Goal: Information Seeking & Learning: Learn about a topic

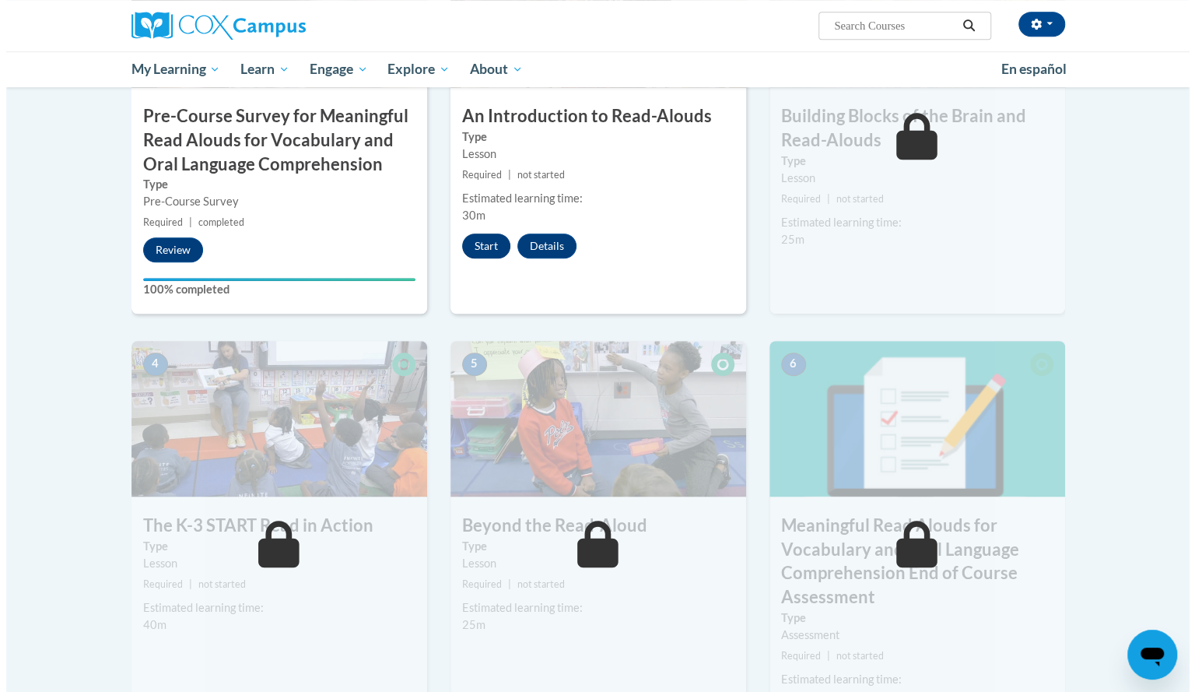
scroll to position [553, 0]
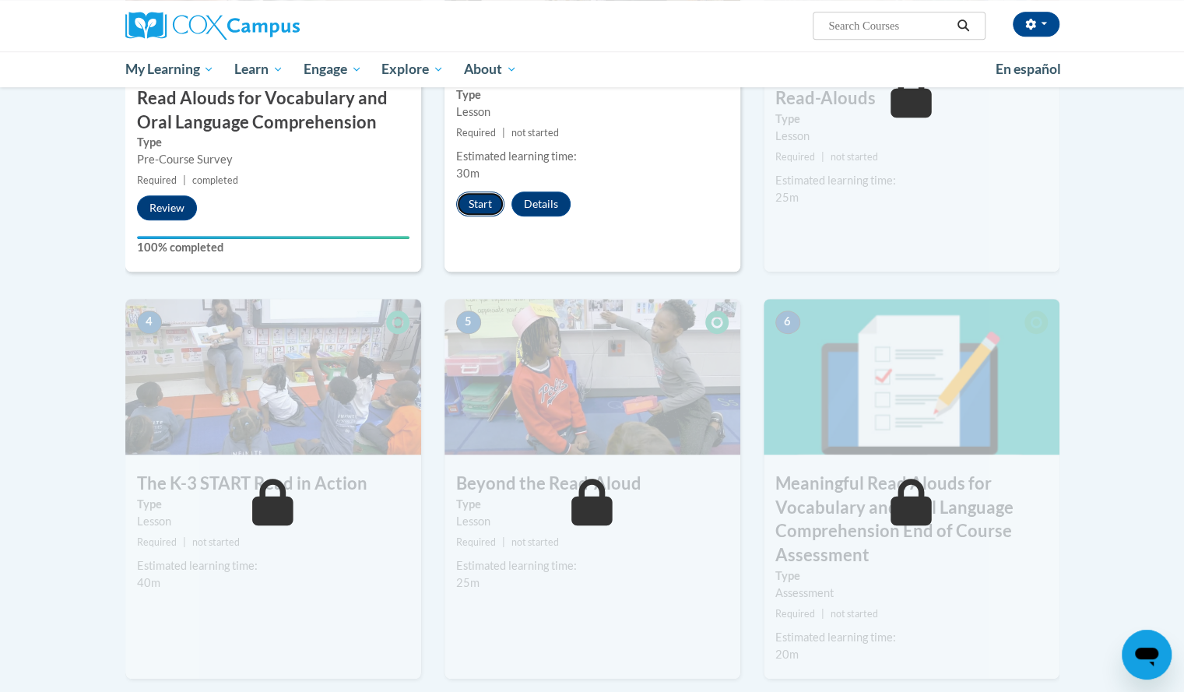
click at [468, 196] on button "Start" at bounding box center [480, 203] width 48 height 25
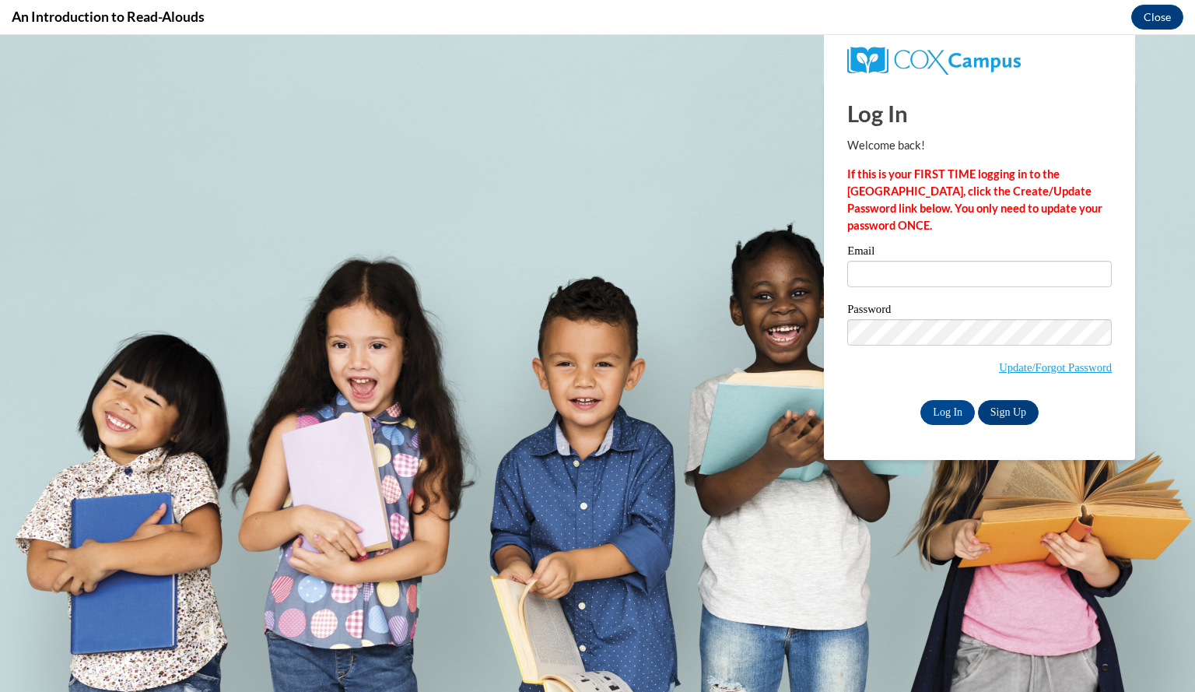
scroll to position [0, 0]
click at [899, 272] on input "Email" at bounding box center [979, 274] width 265 height 26
type input "davislauren@aasd.k12.wi.us"
click at [935, 417] on input "Log In" at bounding box center [948, 412] width 54 height 25
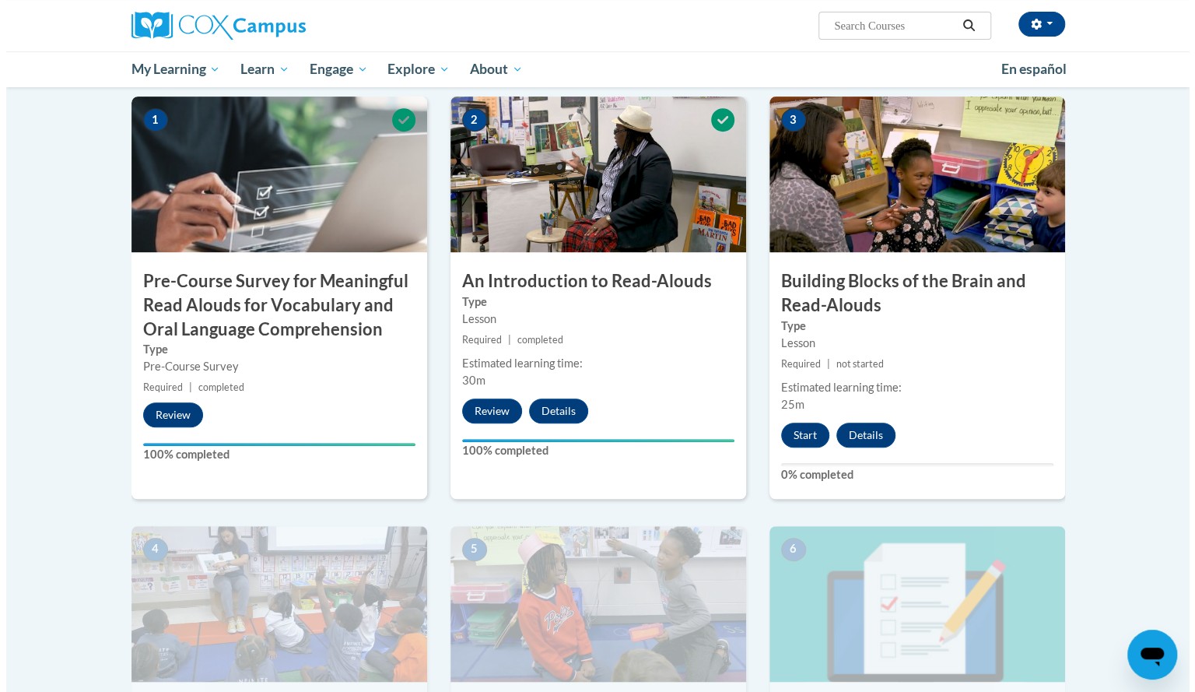
scroll to position [345, 0]
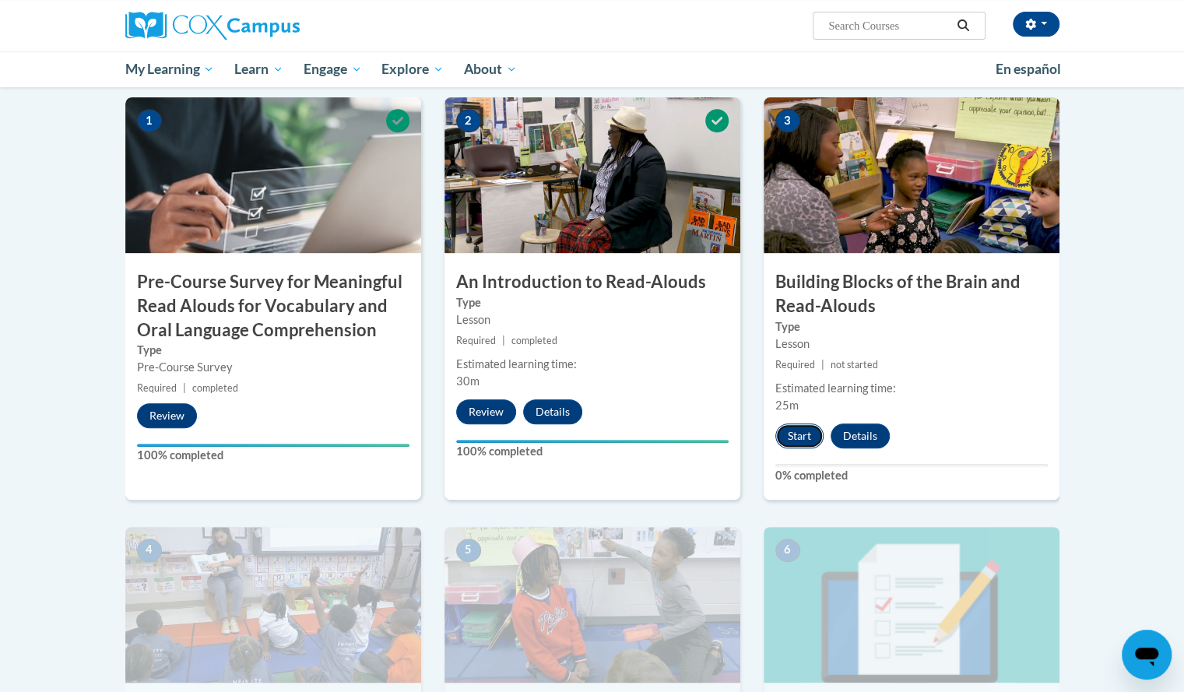
click at [801, 426] on button "Start" at bounding box center [799, 435] width 48 height 25
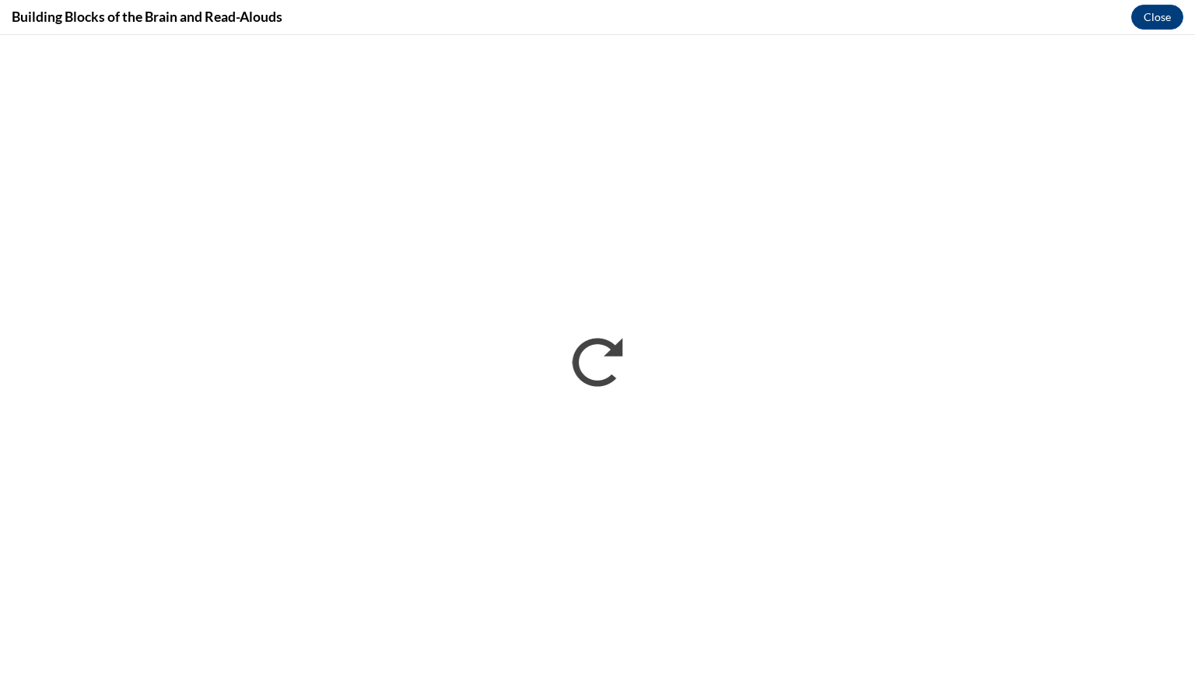
scroll to position [0, 0]
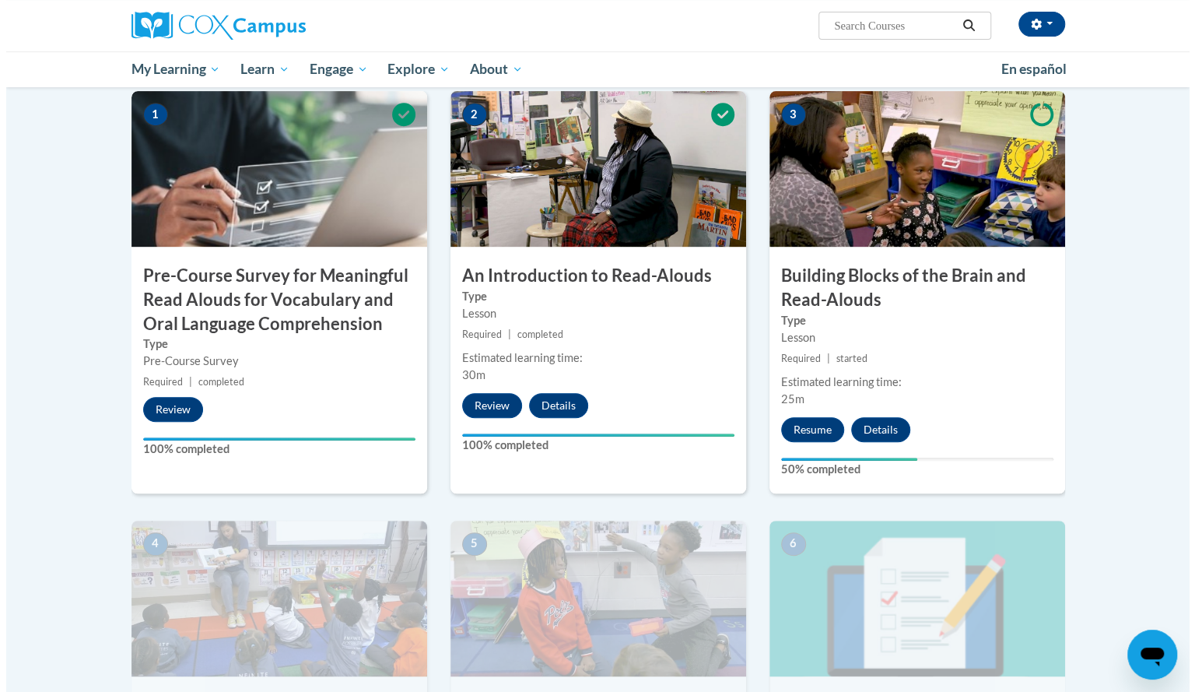
scroll to position [345, 0]
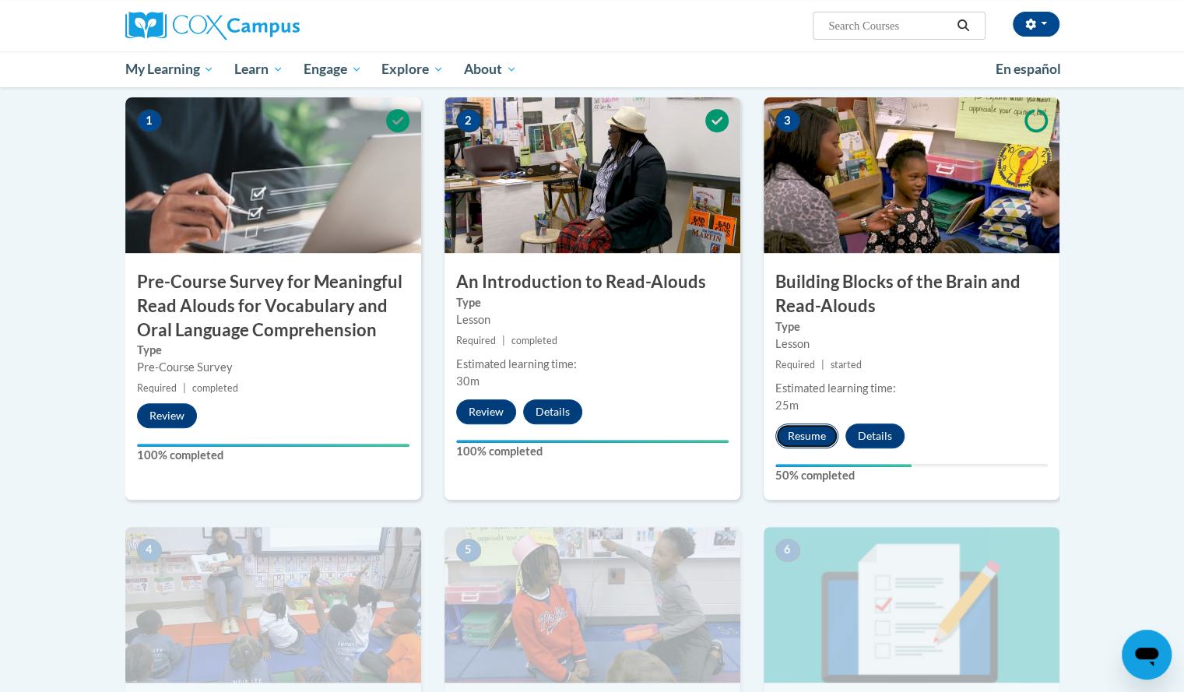
click at [805, 424] on button "Resume" at bounding box center [806, 435] width 63 height 25
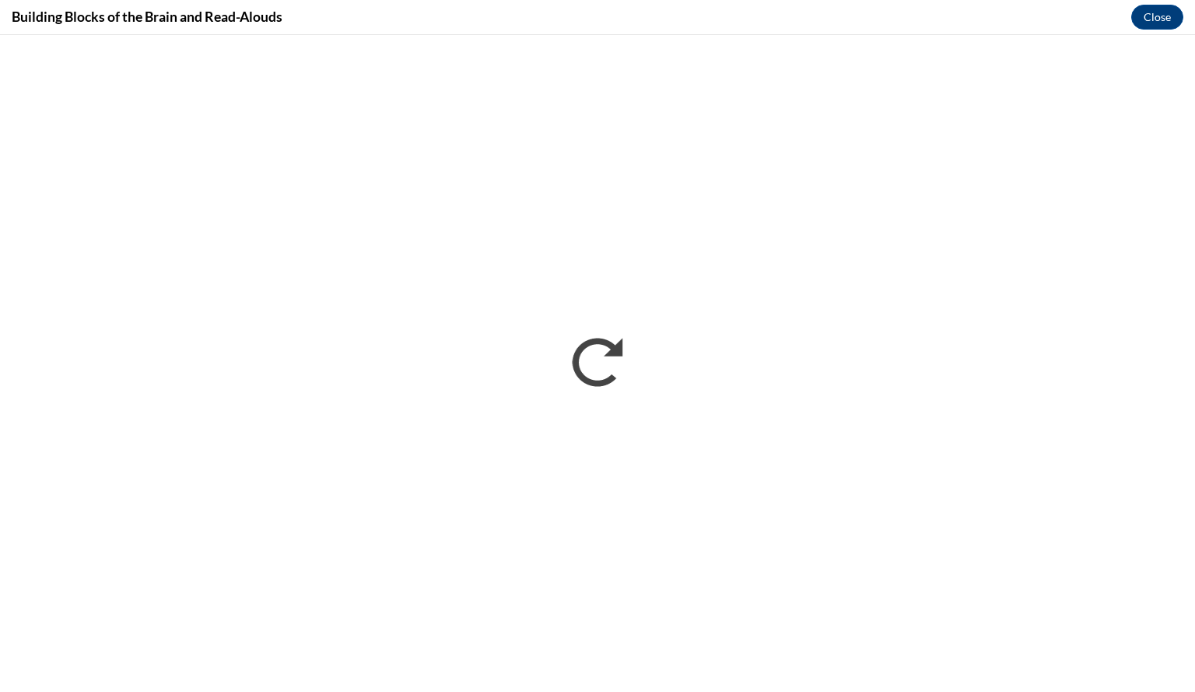
scroll to position [0, 0]
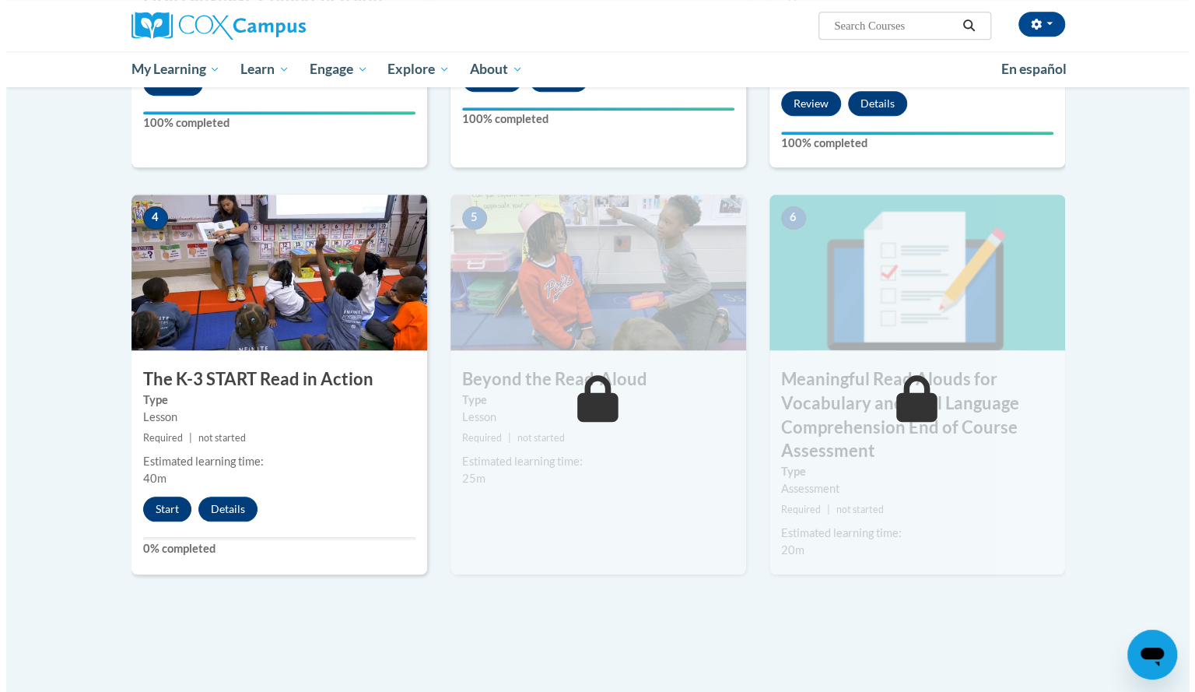
scroll to position [680, 0]
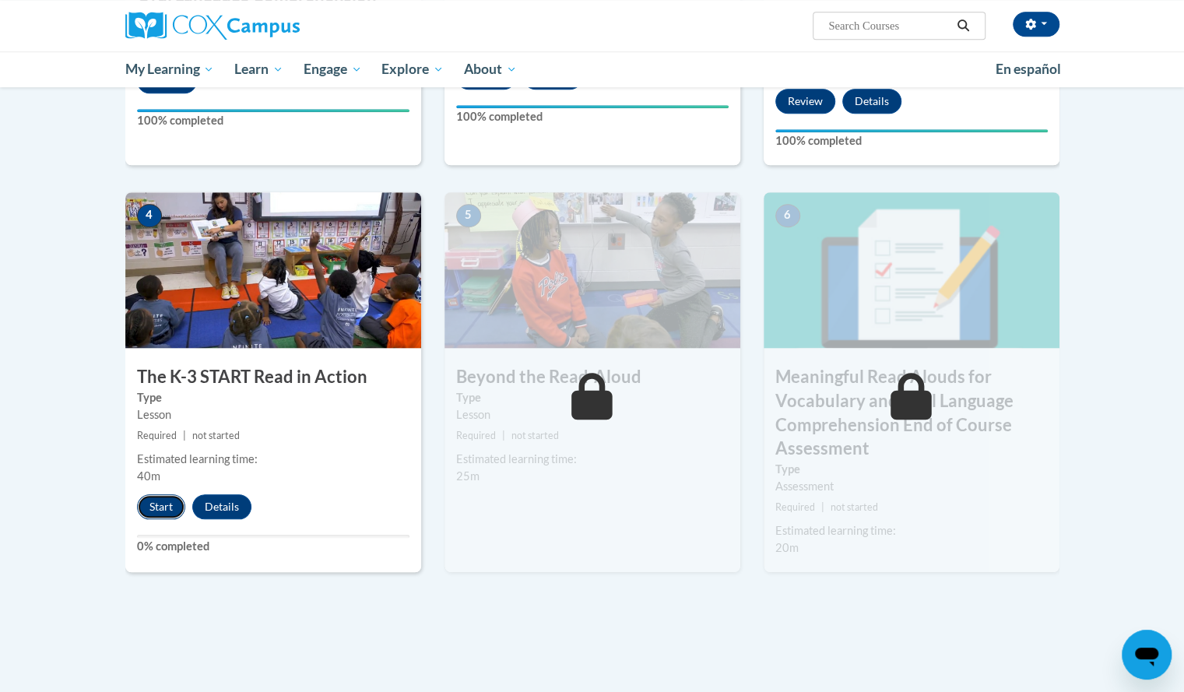
click at [169, 505] on button "Start" at bounding box center [161, 506] width 48 height 25
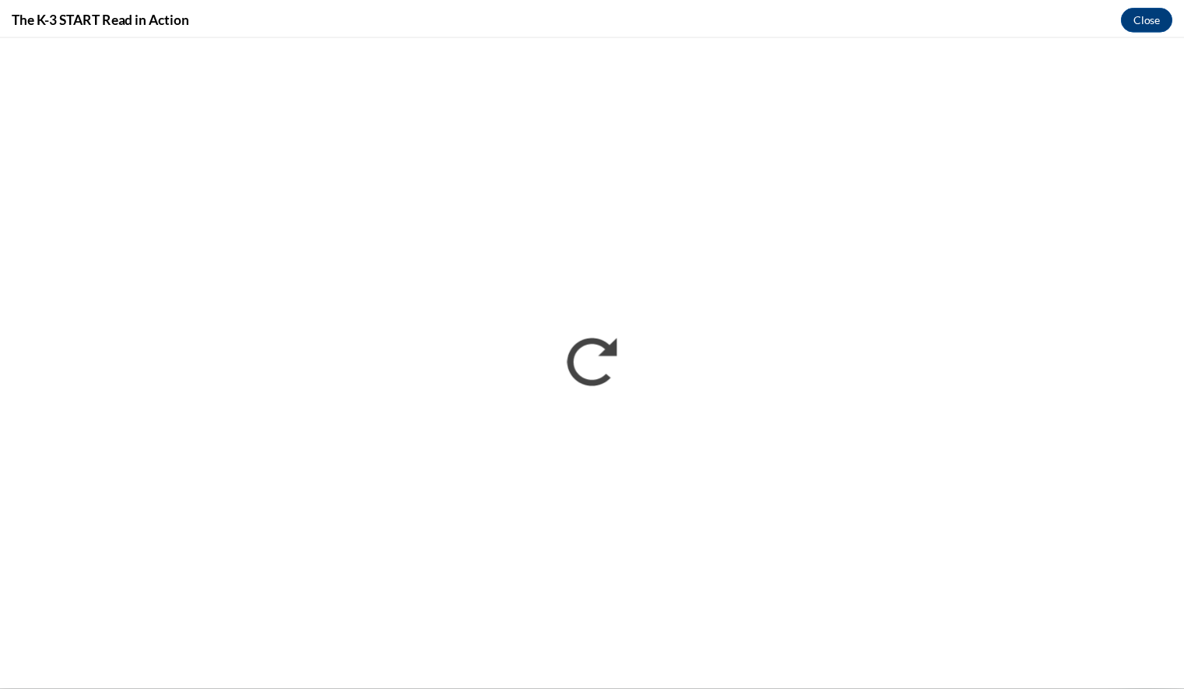
scroll to position [0, 0]
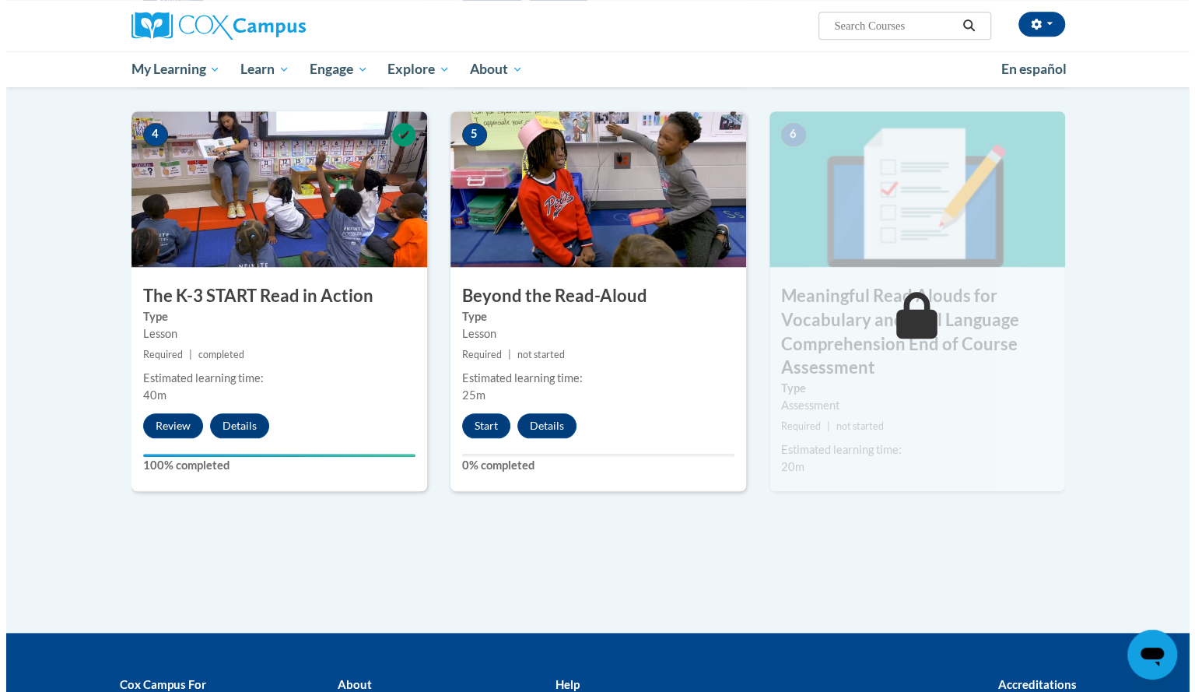
scroll to position [764, 0]
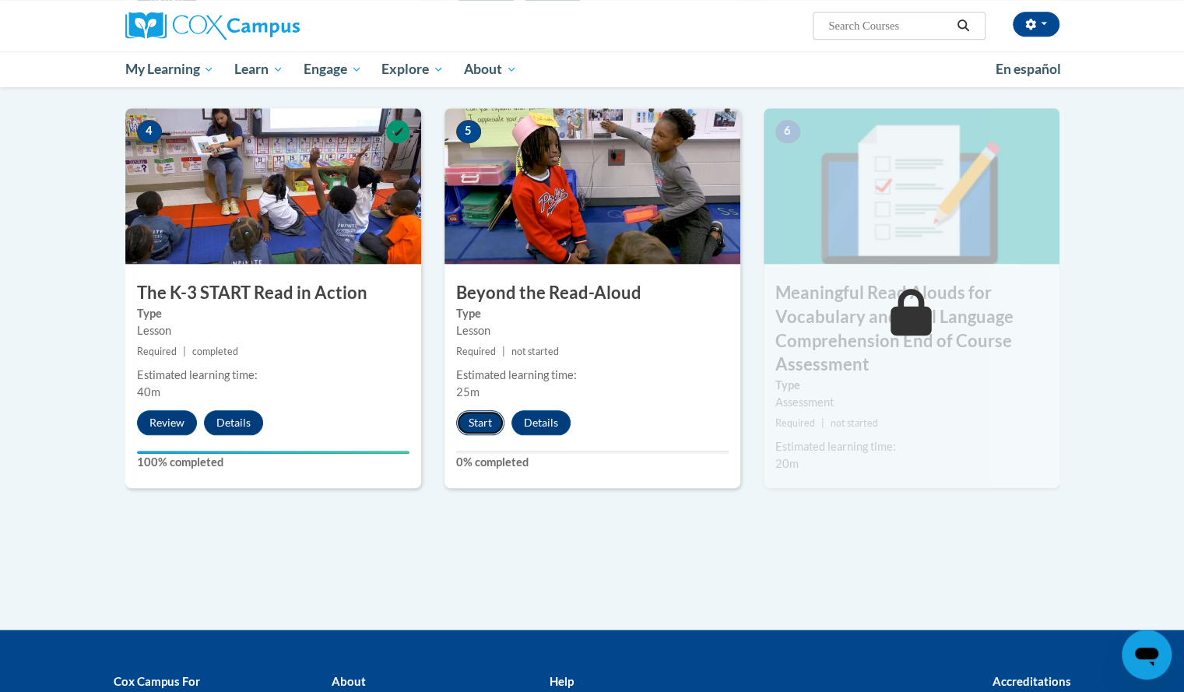
click at [493, 413] on button "Start" at bounding box center [480, 422] width 48 height 25
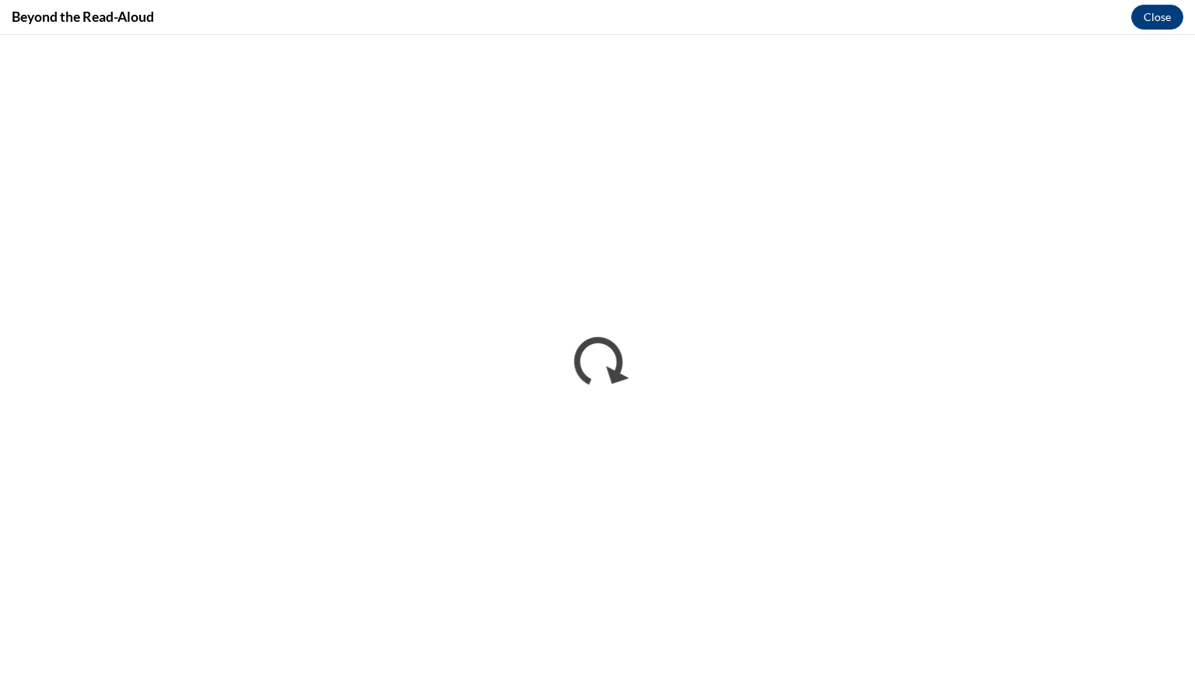
scroll to position [0, 0]
